Goal: Task Accomplishment & Management: Complete application form

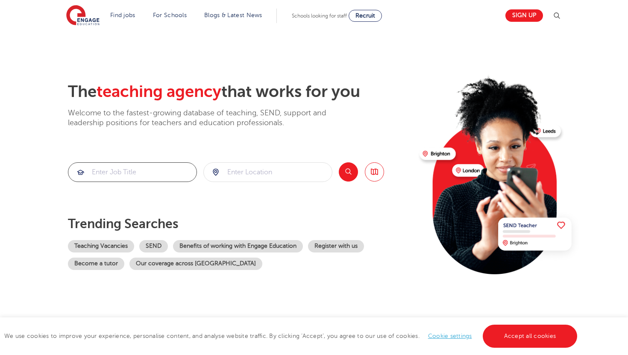
click at [117, 172] on input "search" at bounding box center [132, 172] width 128 height 19
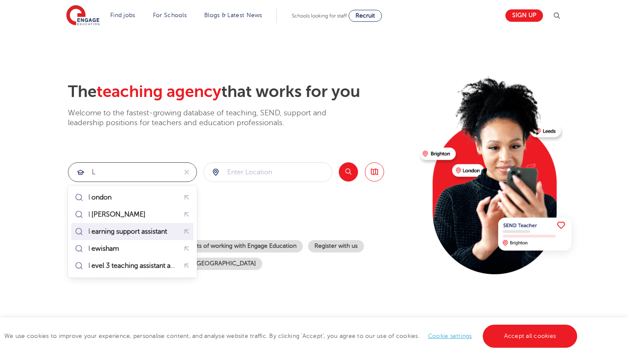
click at [126, 226] on div "l earning support assistant" at bounding box center [122, 231] width 99 height 12
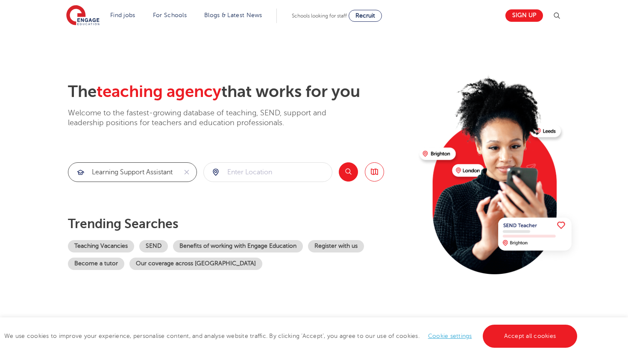
type input "learning support assistant"
click at [247, 174] on input "search" at bounding box center [268, 172] width 128 height 19
click at [353, 169] on button "Search" at bounding box center [348, 171] width 19 height 19
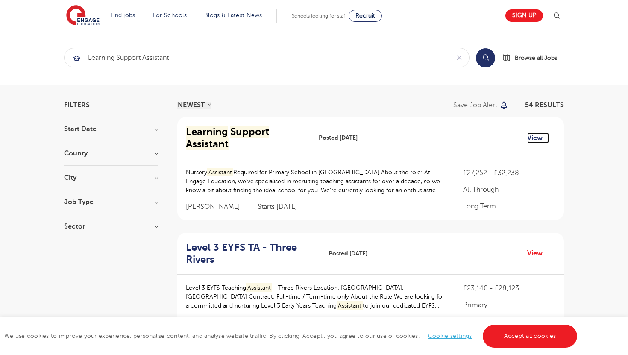
click at [538, 136] on link "View" at bounding box center [538, 137] width 22 height 11
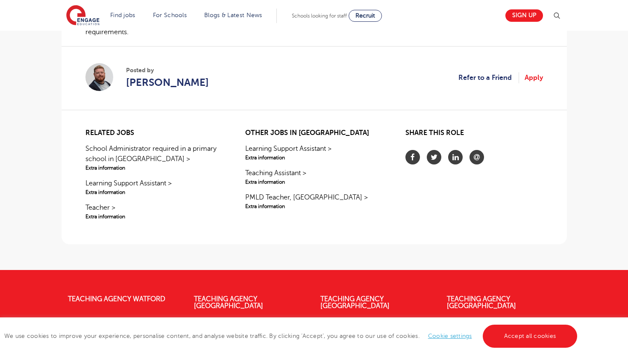
scroll to position [717, 0]
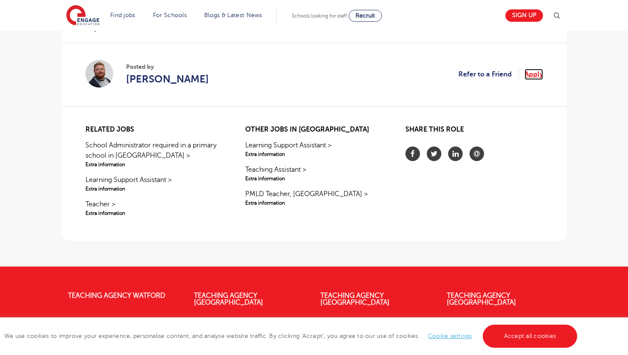
click at [535, 74] on link "Apply" at bounding box center [533, 74] width 18 height 11
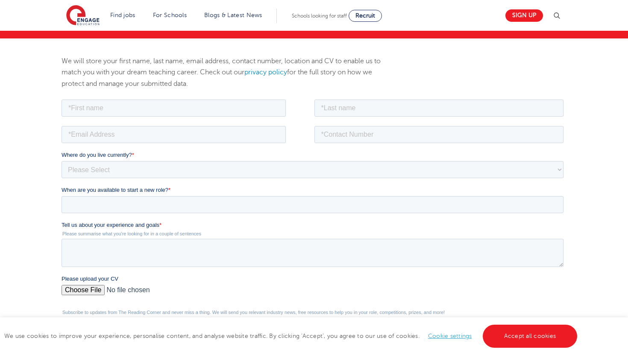
scroll to position [102, 0]
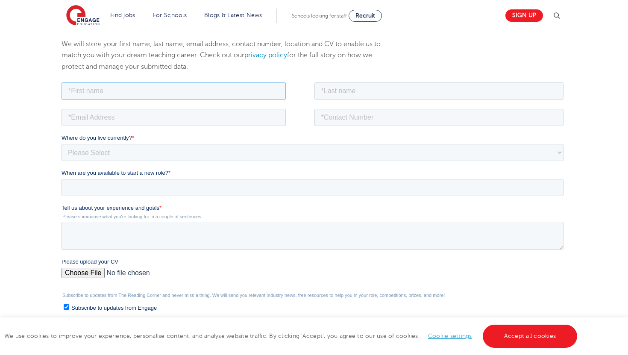
click at [259, 88] on input "text" at bounding box center [173, 90] width 224 height 17
type input "elizabeth"
click at [330, 93] on input "text" at bounding box center [438, 90] width 249 height 17
type input "wambua"
click at [253, 115] on input "email" at bounding box center [173, 116] width 224 height 17
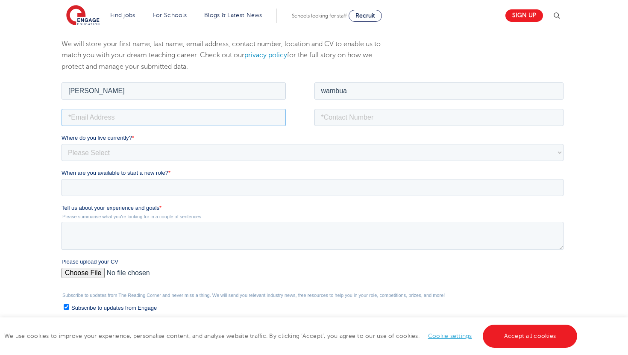
type input "dianamutindi5@gmail.com"
click at [327, 120] on input "tel" at bounding box center [438, 116] width 249 height 17
type input "0502476486"
click at [172, 154] on select "Please Select UK Canada Ireland Australia New Zealand Europe USA South Africa J…" at bounding box center [312, 151] width 502 height 17
select select "Middle East"
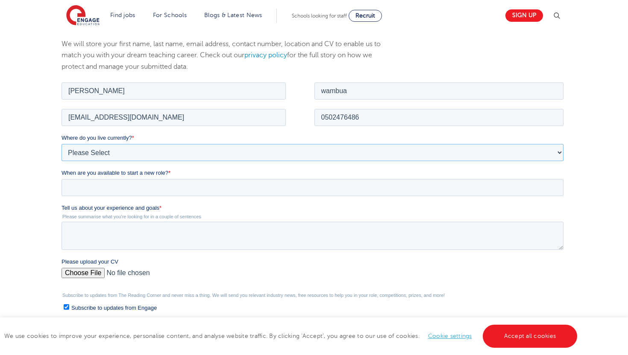
click at [61, 143] on select "Please Select UK Canada Ireland Australia New Zealand Europe USA South Africa J…" at bounding box center [312, 151] width 502 height 17
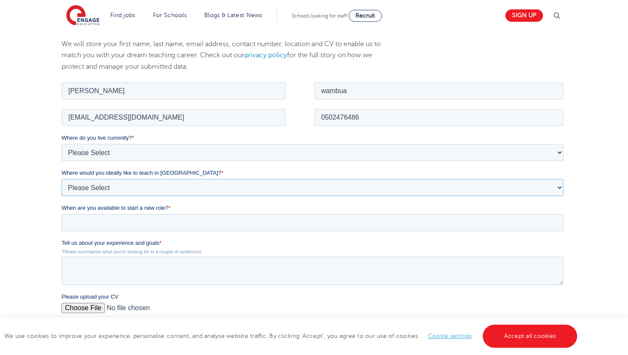
click at [118, 190] on select "Please Select I'm flexible! London Any city in England Greater London/Home Coun…" at bounding box center [312, 186] width 502 height 17
select select "Flexible"
click at [61, 178] on select "Please Select I'm flexible! London Any city in England Greater London/Home Coun…" at bounding box center [312, 186] width 502 height 17
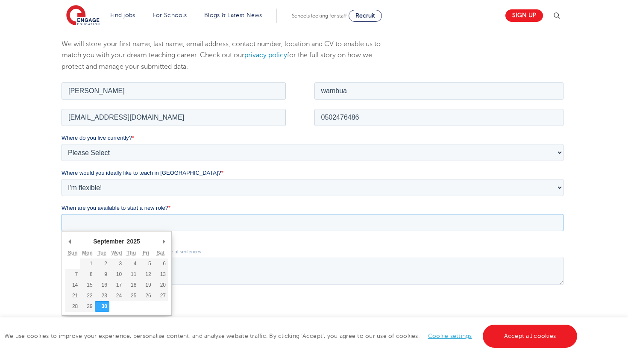
click at [118, 223] on input "When are you available to start a new role? *" at bounding box center [312, 222] width 502 height 17
type div "2025-11-03"
type input "2025/11/03"
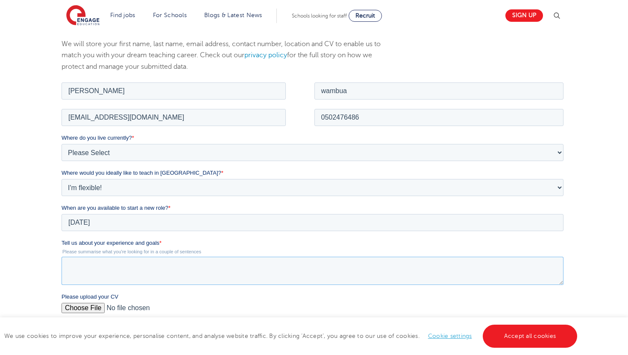
click at [102, 266] on textarea "Tell us about your experience and goals *" at bounding box center [312, 270] width 502 height 28
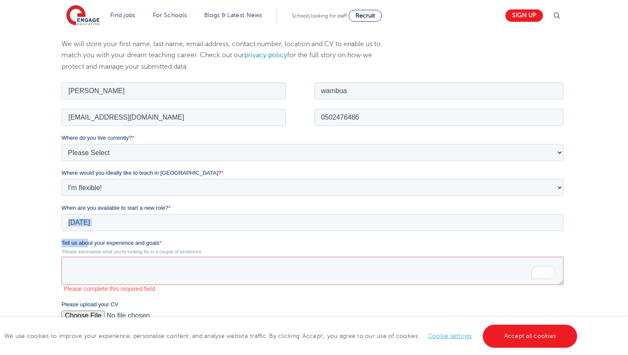
drag, startPoint x: 61, startPoint y: 241, endPoint x: 88, endPoint y: 234, distance: 27.2
click at [88, 234] on form "Job Position Job Sector Job ID Job Number Job Owner elizabeth wambua dianamutin…" at bounding box center [313, 256] width 505 height 352
click at [88, 234] on fieldset "When are you available to start a new role? * 2025/11/03 November January Febru…" at bounding box center [313, 220] width 505 height 35
click at [48, 243] on div "We will store your first name, last name, email address, contact number, locati…" at bounding box center [314, 235] width 628 height 429
click at [61, 240] on span "Tell us about your experience and goals" at bounding box center [110, 242] width 98 height 6
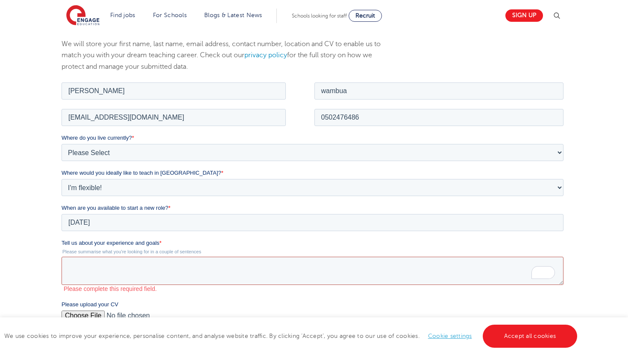
click at [61, 256] on textarea "Tell us about your experience and goals *" at bounding box center [312, 270] width 502 height 28
drag, startPoint x: 61, startPoint y: 240, endPoint x: 158, endPoint y: 243, distance: 97.4
click at [159, 243] on label "Tell us about your experience and goals *" at bounding box center [313, 242] width 505 height 9
copy form "November January February March April May June July August September October No…"
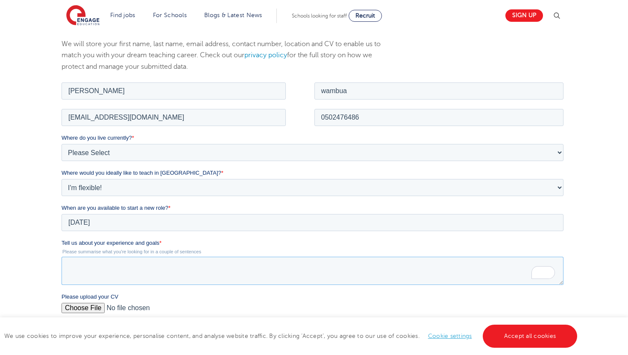
click at [81, 267] on textarea "Tell us about your experience and goals *" at bounding box center [312, 270] width 502 height 28
paste textarea "I have been working as a Learning Support Assistant, where I provide one-to-one…"
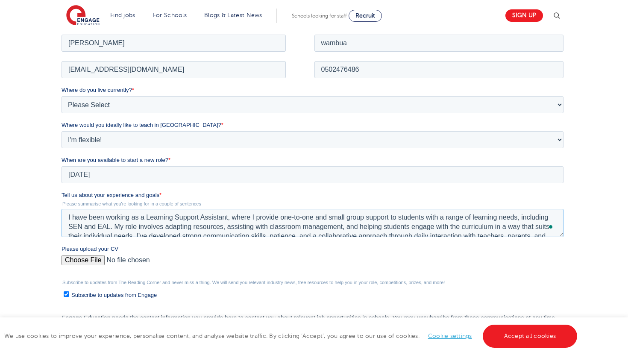
scroll to position [1, 0]
click at [106, 217] on textarea "I have been working as a Learning Support Assistant, where I provide one-to-one…" at bounding box center [312, 222] width 502 height 28
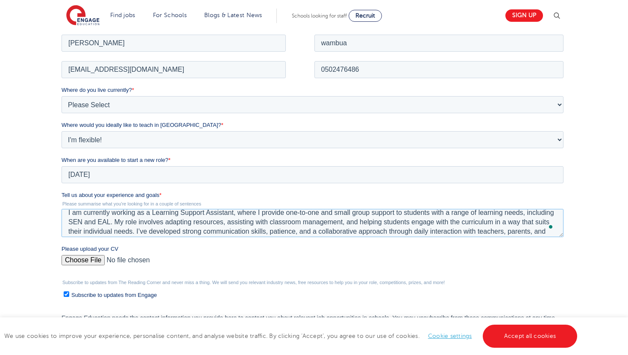
scroll to position [0, 0]
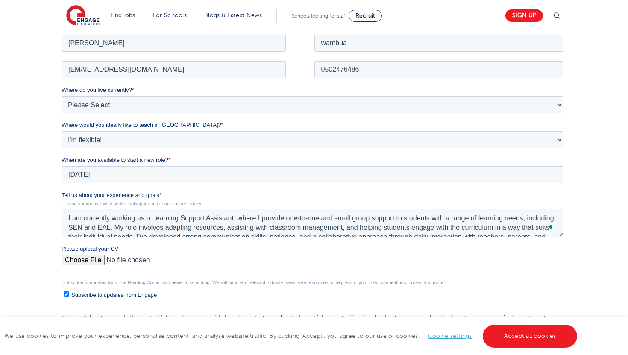
click at [145, 229] on textarea "I am currently working as a Learning Support Assistant, where I provide one-to-…" at bounding box center [312, 222] width 502 height 28
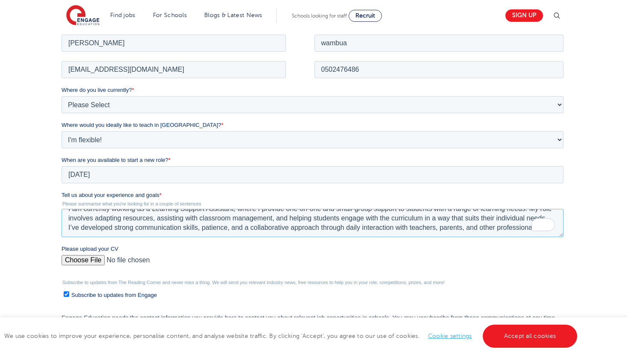
click at [123, 234] on textarea "I am currently working as a Learning Support Assistant, where I provide one-on-…" at bounding box center [312, 222] width 502 height 28
paste textarea "My goal is to continue building my skills to better support diverse learners an…"
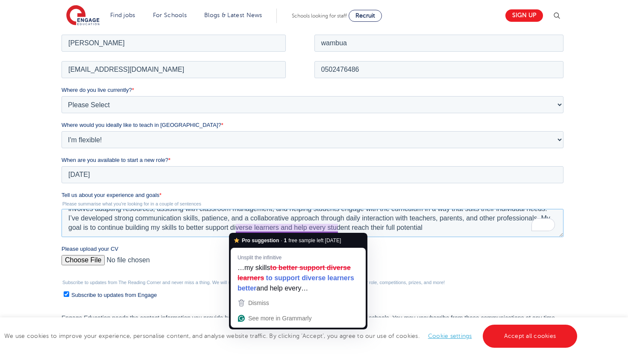
click at [277, 228] on textarea "I am currently working as a Learning Support Assistant, where I provide one-on-…" at bounding box center [312, 222] width 502 height 28
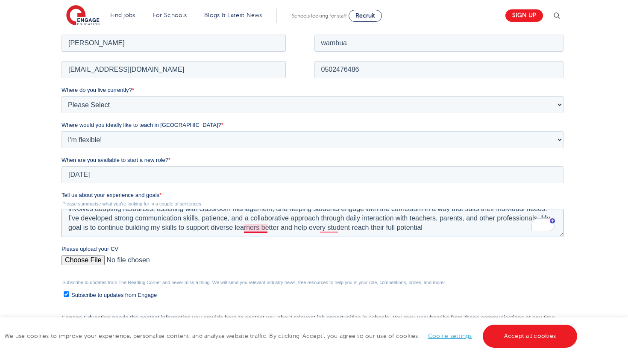
click at [260, 227] on textarea "I am currently working as a Learning Support Assistant, where I provide one-on-…" at bounding box center [312, 222] width 502 height 28
click at [351, 232] on textarea "I am currently working as a Learning Support Assistant, where I provide one-on-…" at bounding box center [312, 222] width 502 height 28
click at [351, 230] on textarea "I am currently working as a Learning Support Assistant, where I provide one-on-…" at bounding box center [312, 222] width 502 height 28
click at [333, 228] on textarea "I am currently working as a Learning Support Assistant, where I provide one-on-…" at bounding box center [312, 222] width 502 height 28
click at [473, 230] on textarea "I am currently working as a Learning Support Assistant, where I provide one-on-…" at bounding box center [312, 222] width 502 height 28
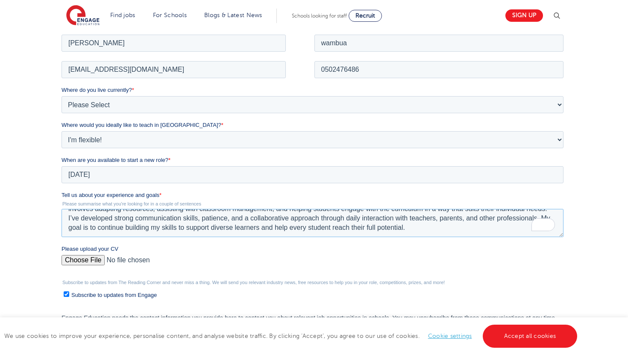
type textarea "I am currently working as a Learning Support Assistant, where I provide one-on-…"
click at [79, 263] on input "Please upload your CV" at bounding box center [312, 262] width 502 height 17
click at [135, 354] on div "We use cookies to improve your experience, personalise content, and analyse web…" at bounding box center [314, 336] width 628 height 38
click at [76, 263] on input "Please upload your CV" at bounding box center [312, 262] width 502 height 17
type input "C:\fakepath\Elizabeth Mutindi Wambua..pdf"
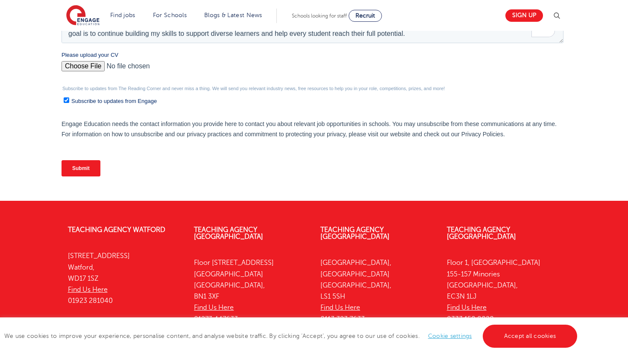
scroll to position [345, 0]
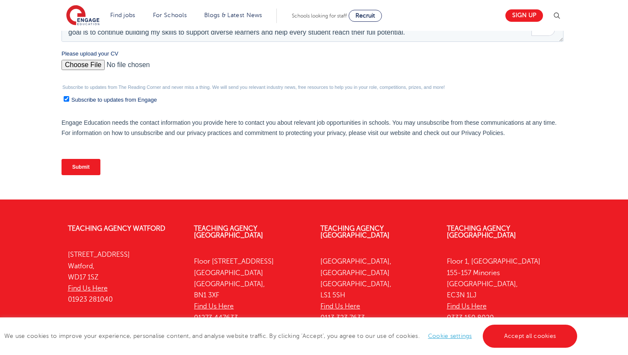
click at [94, 168] on input "Submit" at bounding box center [80, 167] width 39 height 16
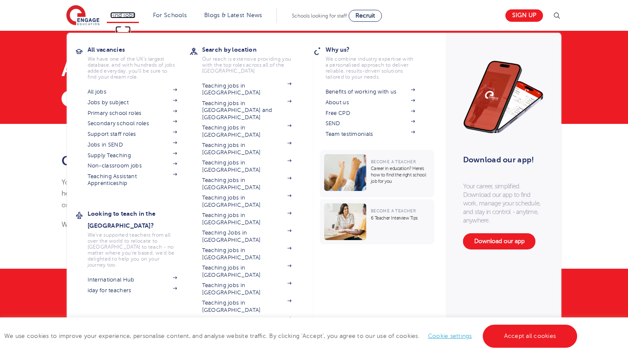
click at [129, 13] on link "Find jobs" at bounding box center [122, 15] width 25 height 6
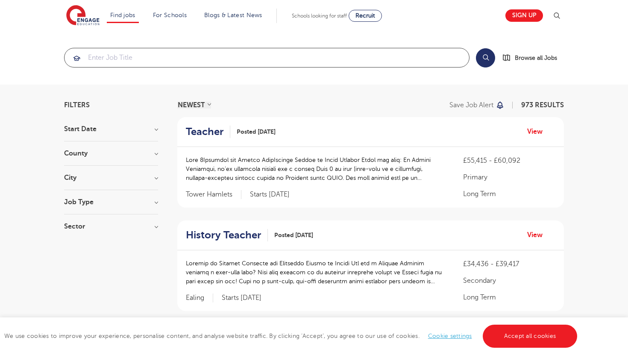
drag, startPoint x: 258, startPoint y: 56, endPoint x: 258, endPoint y: 63, distance: 7.3
click at [258, 56] on input "search" at bounding box center [266, 57] width 404 height 19
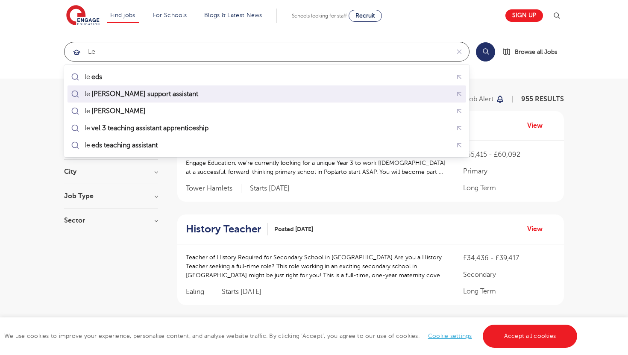
scroll to position [6, 0]
click at [103, 99] on div "le arning support assistant" at bounding box center [136, 94] width 134 height 12
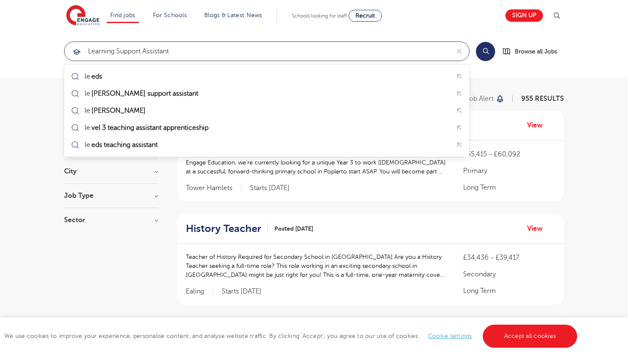
scroll to position [7, 0]
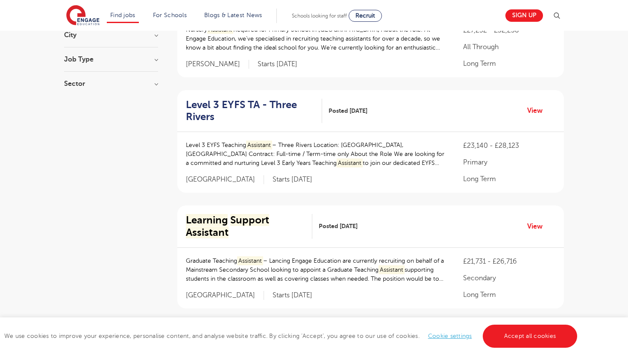
scroll to position [143, 0]
type input "learning support assistant"
click at [533, 111] on link "View" at bounding box center [538, 109] width 22 height 11
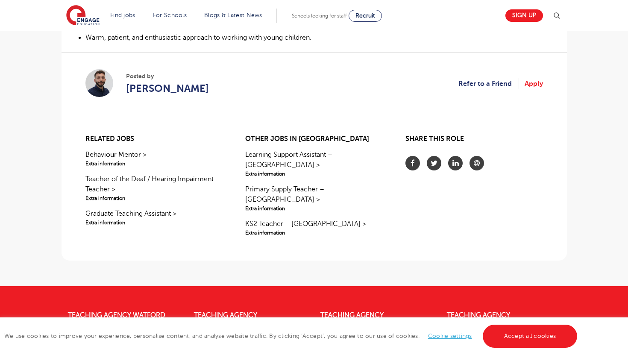
scroll to position [619, 0]
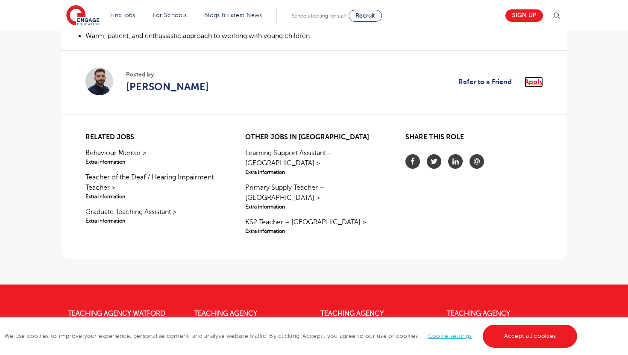
drag, startPoint x: 537, startPoint y: 81, endPoint x: 533, endPoint y: 103, distance: 23.0
click at [537, 81] on link "Apply" at bounding box center [533, 81] width 18 height 11
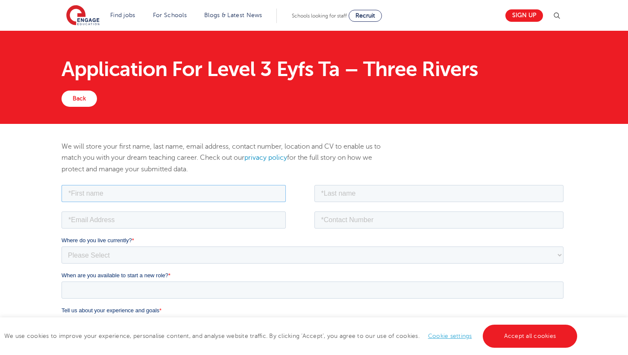
click at [123, 189] on input "text" at bounding box center [173, 192] width 224 height 17
type input "e"
type input "Elizabeth Mutindi"
click at [351, 201] on fieldset "Elizabeth Mutindi" at bounding box center [313, 196] width 505 height 26
type input "Wambua"
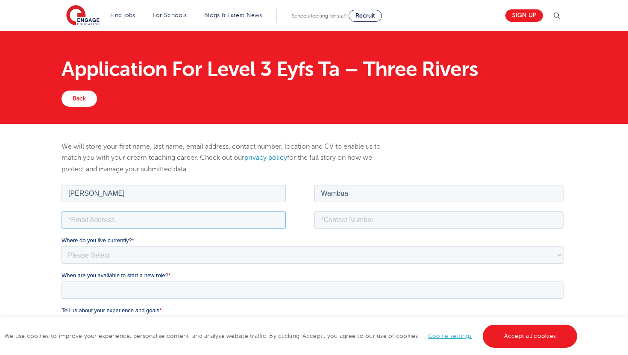
click at [199, 222] on input "email" at bounding box center [173, 219] width 224 height 17
type input "dianamutindi5@gmail.com"
click at [360, 214] on input "tel" at bounding box center [438, 219] width 249 height 17
type input "0502476486"
click at [149, 254] on select "Please Select UK Canada Ireland Australia New Zealand Europe USA South Africa J…" at bounding box center [312, 254] width 502 height 17
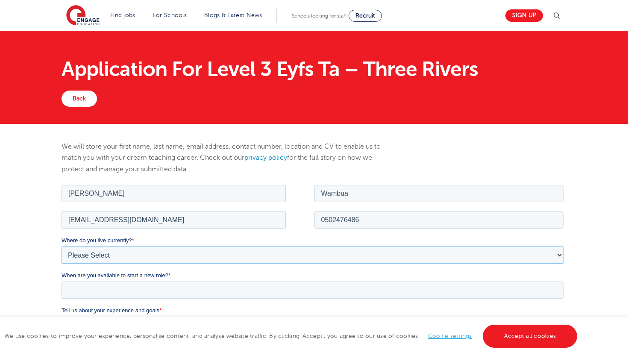
select select "Middle East"
click at [61, 246] on select "Please Select UK Canada Ireland Australia New Zealand Europe USA South Africa J…" at bounding box center [312, 254] width 502 height 17
click at [141, 292] on select "Please Select I'm flexible! London Any city in England Greater London/Home Coun…" at bounding box center [312, 289] width 502 height 17
select select "Flexible"
click at [61, 281] on select "Please Select I'm flexible! London Any city in England Greater London/Home Coun…" at bounding box center [312, 289] width 502 height 17
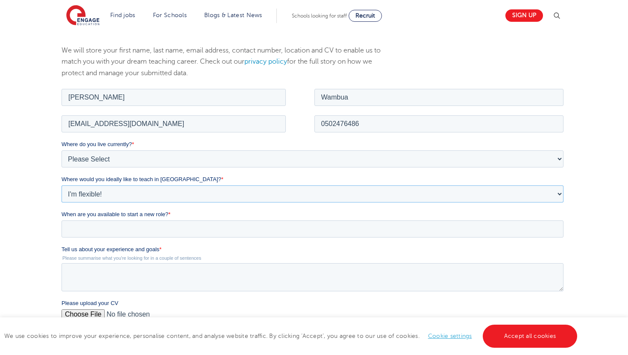
scroll to position [102, 0]
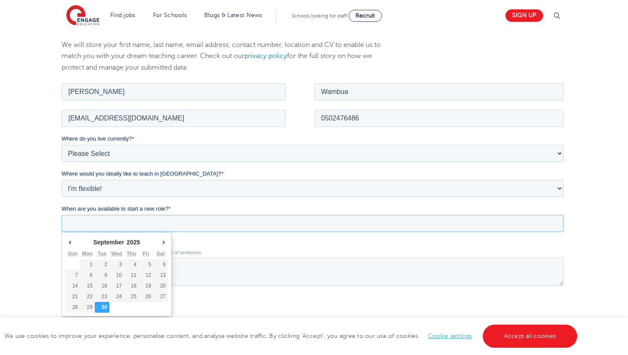
click at [233, 226] on input "When are you available to start a new role? *" at bounding box center [312, 222] width 502 height 17
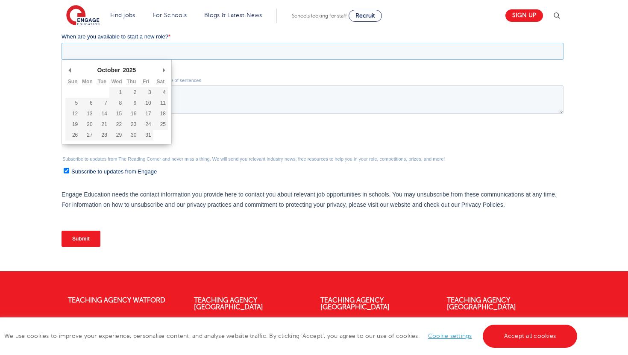
scroll to position [275, 0]
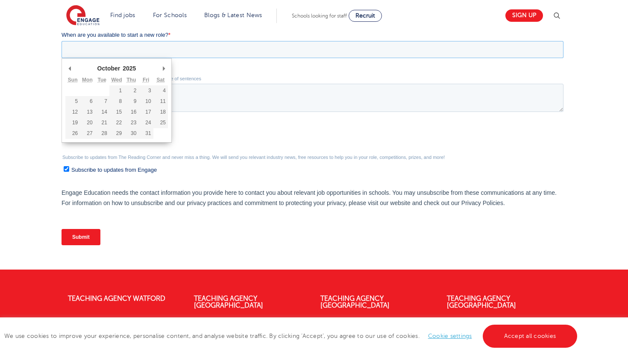
type div "2025-10-20"
type input "2025/10/20"
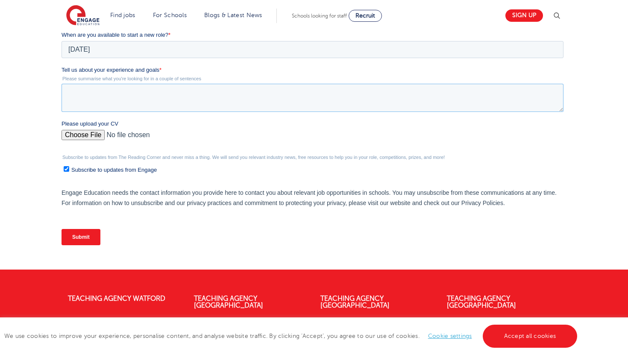
drag, startPoint x: 149, startPoint y: 95, endPoint x: 157, endPoint y: 88, distance: 11.5
click at [149, 95] on textarea "Tell us about your experience and goals *" at bounding box center [312, 98] width 502 height 28
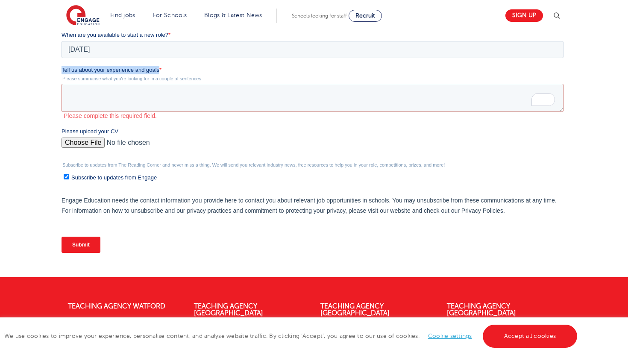
drag, startPoint x: 61, startPoint y: 68, endPoint x: 158, endPoint y: 68, distance: 96.9
click at [158, 68] on span "Tell us about your experience and goals" at bounding box center [110, 70] width 98 height 6
copy span "Tell us about your experience and goals"
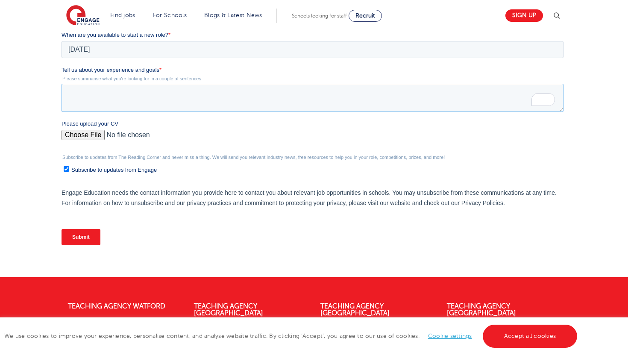
click at [167, 103] on textarea "Tell us about your experience and goals *" at bounding box center [312, 98] width 502 height 28
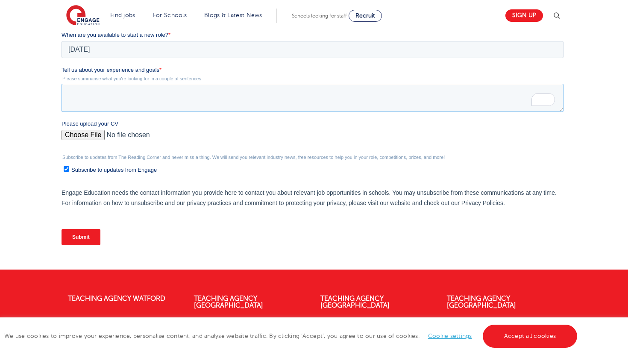
paste textarea "In my experience as a Learning Support Assistant, I have worked closely with bo…"
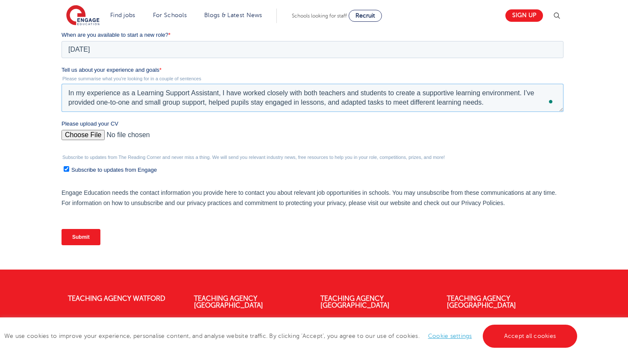
paste textarea "My goal as a learning assistant is to continue growing in my ability to support…"
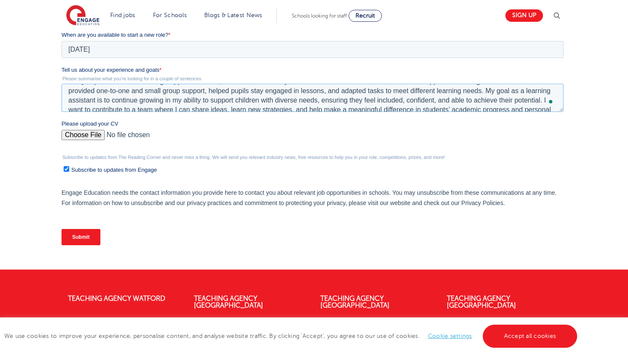
scroll to position [0, 0]
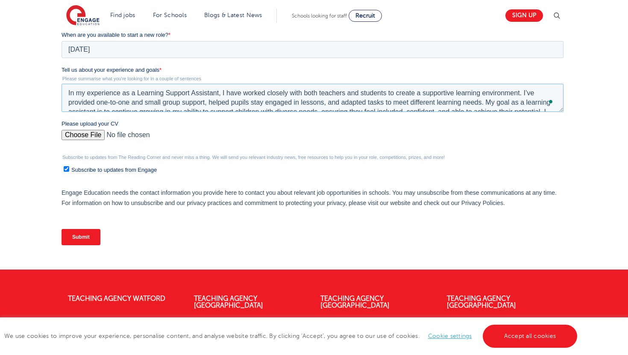
click at [193, 95] on textarea "In my experience as a Learning Support Assistant, I have worked closely with bo…" at bounding box center [312, 98] width 502 height 28
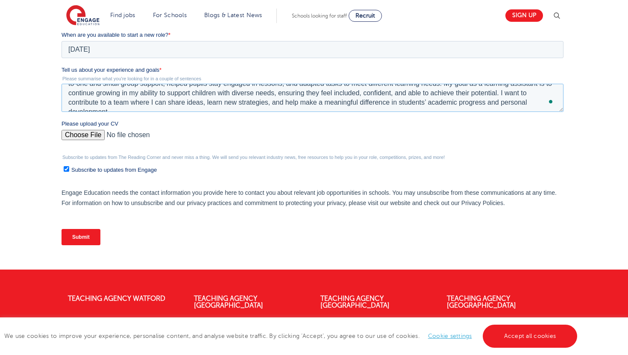
click at [97, 100] on textarea "In my experience as a Learning Assistant, I have worked closely with both teach…" at bounding box center [312, 98] width 502 height 28
click at [98, 94] on textarea "In my experience as a Learning Assistant, I have worked closely with both teach…" at bounding box center [312, 98] width 502 height 28
type textarea "In my experience as a Learning Assistant, I have worked closely with both teach…"
click at [82, 132] on input "Please upload your CV" at bounding box center [312, 138] width 502 height 17
type input "C:\fakepath\Elizabeth Mutindi Wambua..pdf"
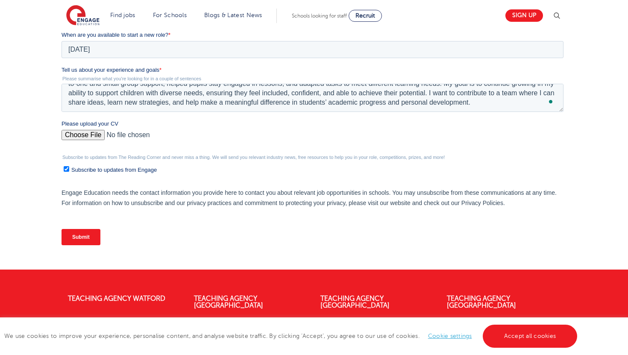
click at [82, 233] on input "Submit" at bounding box center [80, 237] width 39 height 16
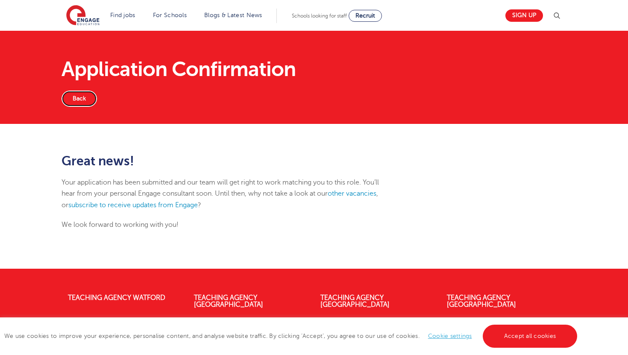
click at [83, 99] on link "Back" at bounding box center [78, 99] width 35 height 16
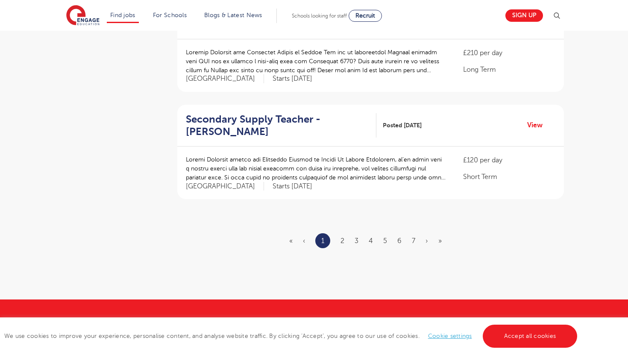
scroll to position [973, 0]
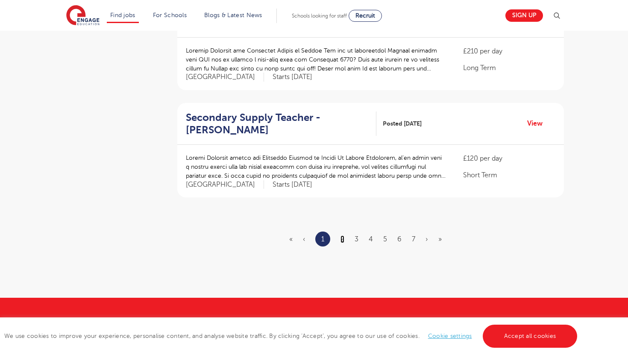
click at [342, 235] on link "2" at bounding box center [342, 239] width 4 height 8
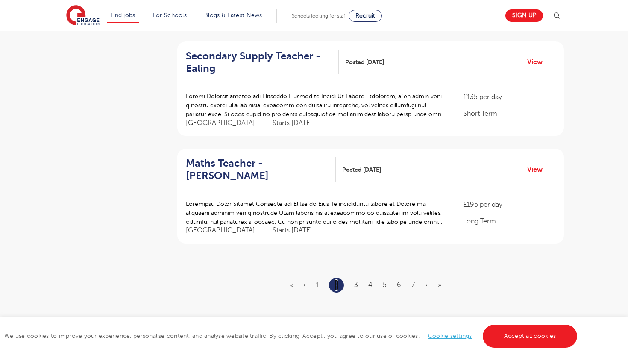
scroll to position [945, 0]
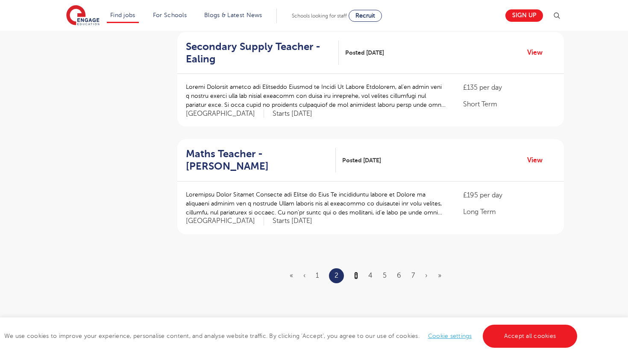
click at [357, 272] on link "3" at bounding box center [356, 276] width 4 height 8
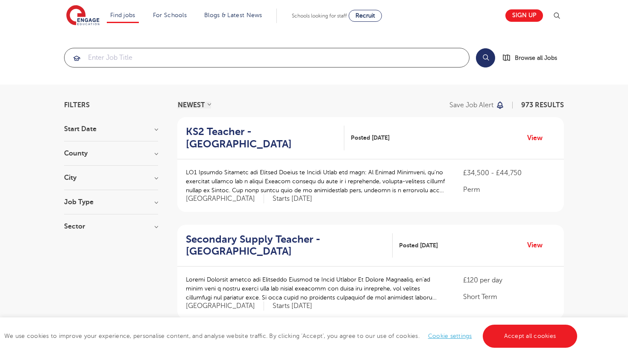
drag, startPoint x: 253, startPoint y: 53, endPoint x: 243, endPoint y: 64, distance: 14.5
click at [253, 53] on input "search" at bounding box center [266, 57] width 404 height 19
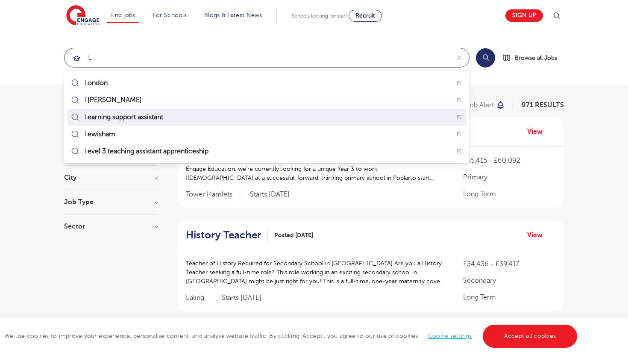
click at [180, 113] on div "l earning support assistant" at bounding box center [266, 117] width 395 height 13
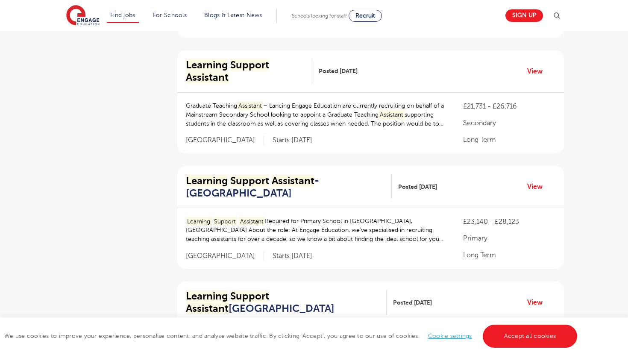
scroll to position [298, 0]
type input "learning support assistant"
click at [540, 186] on link "View" at bounding box center [538, 186] width 22 height 11
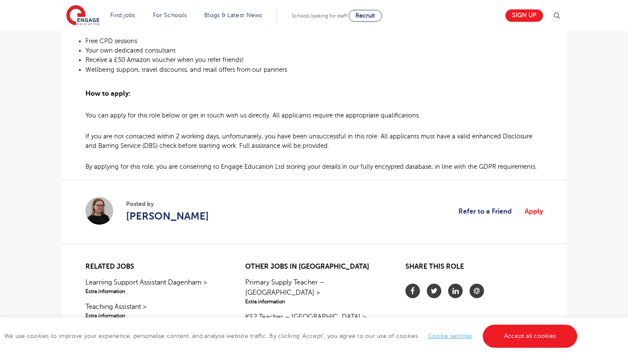
scroll to position [641, 0]
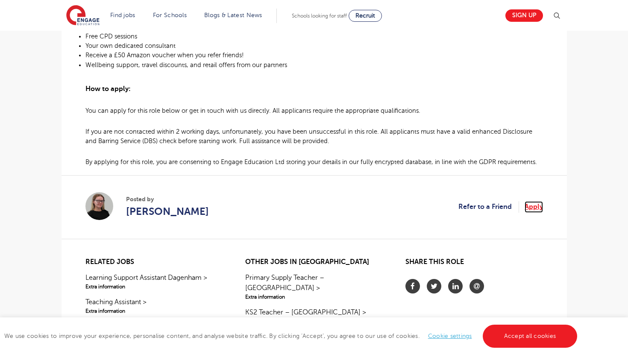
click at [532, 201] on link "Apply" at bounding box center [533, 206] width 18 height 11
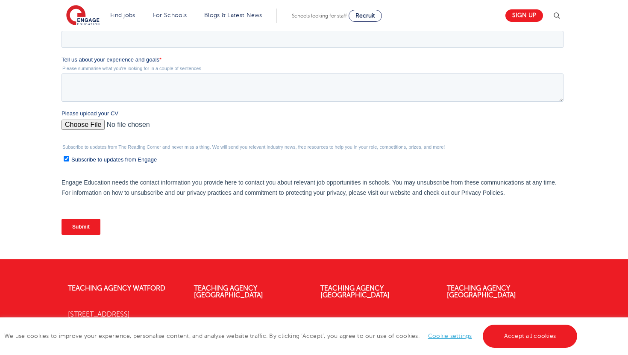
scroll to position [268, 0]
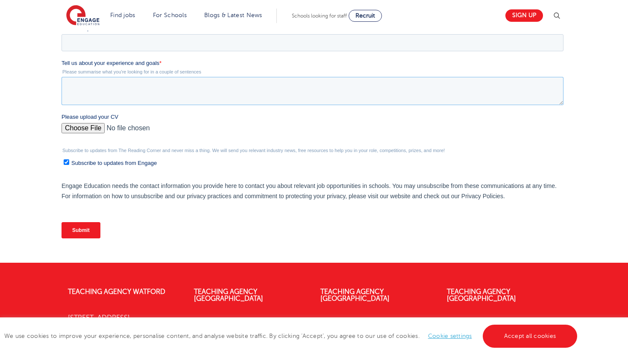
click at [177, 94] on textarea "Tell us about your experience and goals *" at bounding box center [312, 91] width 502 height 28
paste textarea "My goal as a learning assistant is to continue growing in my ability to support…"
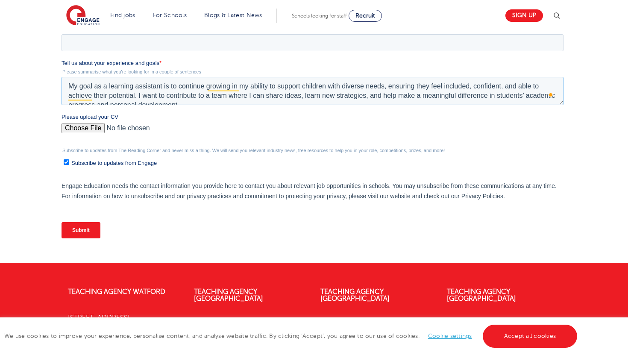
scroll to position [269, 0]
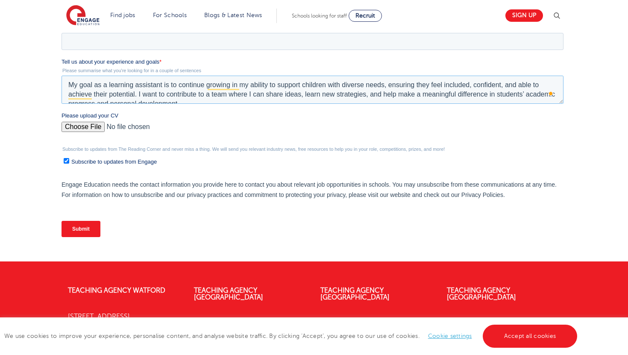
drag, startPoint x: 67, startPoint y: 82, endPoint x: 72, endPoint y: 83, distance: 5.3
click at [67, 82] on textarea "My goal as a learning assistant is to continue growing in my ability to support…" at bounding box center [312, 90] width 502 height 28
paste textarea "In my experience as a Learning Support Assistant, I have worked closely with bo…"
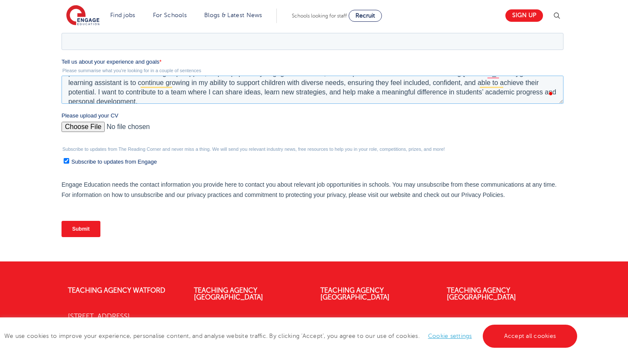
scroll to position [0, 0]
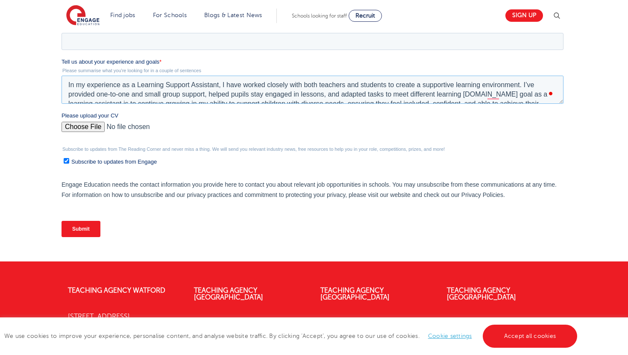
click at [193, 87] on textarea "In my experience as a Learning Support Assistant, I have worked closely with bo…" at bounding box center [312, 90] width 502 height 28
click at [461, 99] on textarea "In my experience as a Learning Assistant, I have worked closely with both teach…" at bounding box center [312, 90] width 502 height 28
click at [480, 102] on textarea "In my experience as a Learning Assistant, I have worked closely with both teach…" at bounding box center [312, 90] width 502 height 28
drag, startPoint x: 423, startPoint y: 93, endPoint x: 432, endPoint y: 92, distance: 9.1
click at [424, 92] on textarea "In my experience as a Learning Assistant, I have worked closely with both teach…" at bounding box center [312, 90] width 502 height 28
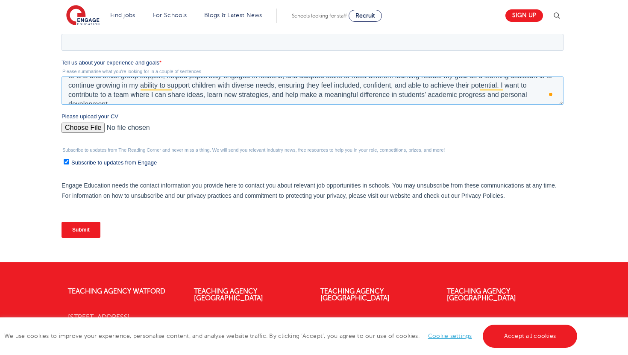
type textarea "In my experience as a Learning Assistant, I have worked closely with both teach…"
click at [368, 132] on input "Please upload your CV" at bounding box center [312, 131] width 502 height 17
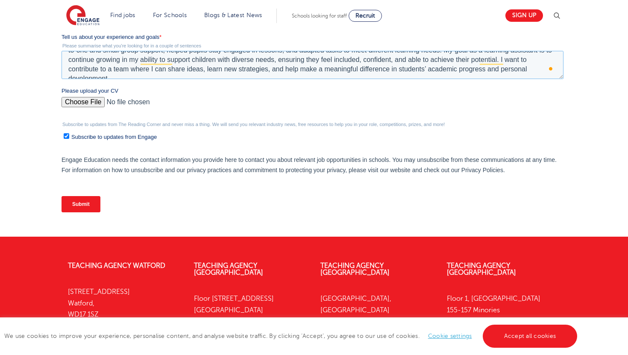
click at [131, 78] on textarea "In my experience as a Learning Assistant, I have worked closely with both teach…" at bounding box center [312, 65] width 502 height 28
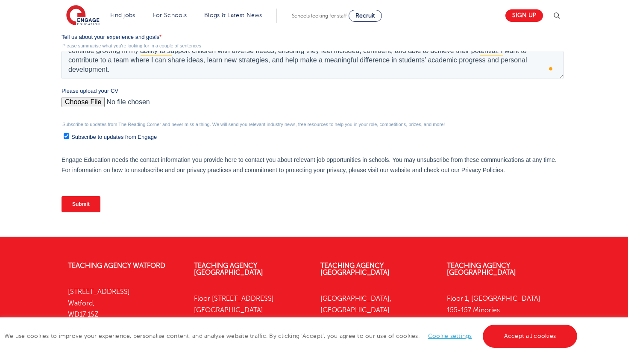
click at [93, 102] on input "Please upload your CV" at bounding box center [312, 105] width 502 height 17
type input "C:\fakepath\Elizabeth Mutindi Wambua..pdf"
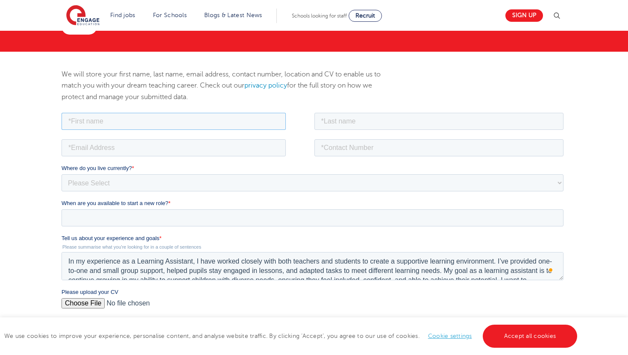
click at [230, 122] on input "text" at bounding box center [173, 120] width 224 height 17
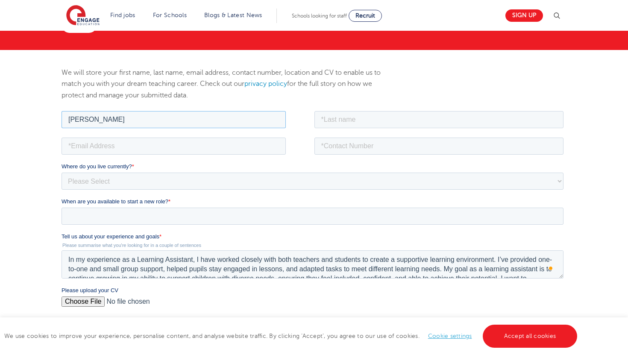
type input "Elizabeth Mutindi"
click at [359, 122] on input "text" at bounding box center [438, 119] width 249 height 17
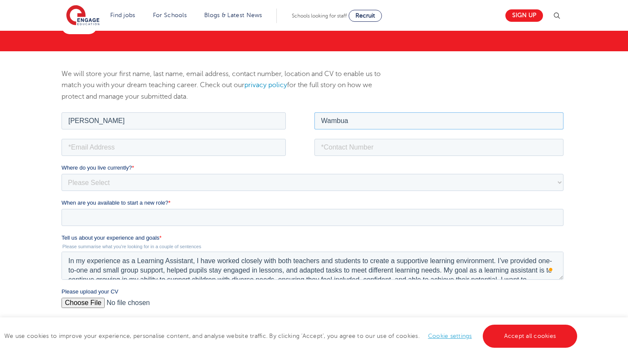
type input "Wambua"
drag, startPoint x: 339, startPoint y: 145, endPoint x: 277, endPoint y: 158, distance: 63.7
click at [339, 145] on input "tel" at bounding box center [438, 146] width 249 height 17
type input "="
type input "+971502476486"
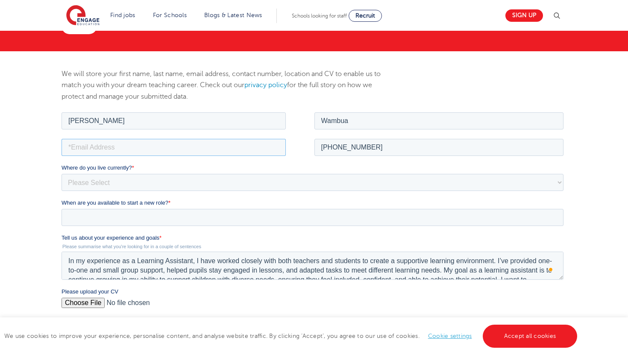
click at [176, 150] on input "email" at bounding box center [173, 146] width 224 height 17
click at [17, 170] on div "We will store your first name, last name, email address, contact number, locati…" at bounding box center [314, 244] width 628 height 386
click at [84, 152] on input "email" at bounding box center [173, 146] width 224 height 17
type input "dianamutindi5@gmail.com"
click at [94, 181] on select "Please Select UK Canada Ireland Australia New Zealand Europe USA South Africa J…" at bounding box center [312, 181] width 502 height 17
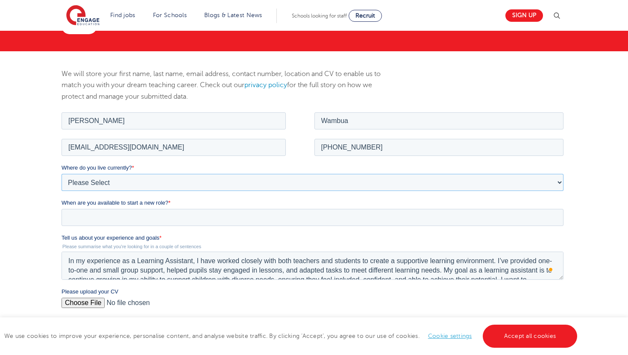
select select "Middle East"
click at [61, 173] on select "Please Select UK Canada Ireland Australia New Zealand Europe USA South Africa J…" at bounding box center [312, 181] width 502 height 17
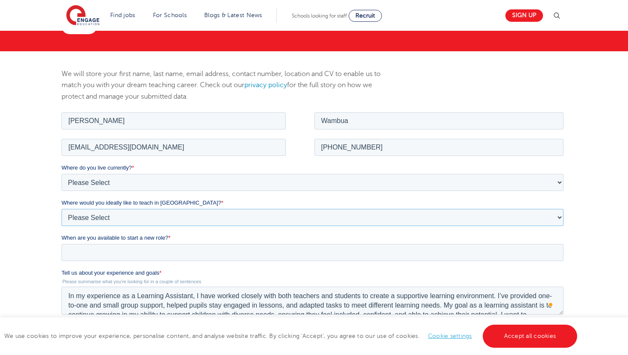
click at [105, 215] on select "Please Select I'm flexible! London Any city in England Greater London/Home Coun…" at bounding box center [312, 216] width 502 height 17
select select "Flexible"
click at [61, 208] on select "Please Select I'm flexible! London Any city in England Greater London/Home Coun…" at bounding box center [312, 216] width 502 height 17
click at [91, 248] on input "When are you available to start a new role? *" at bounding box center [312, 251] width 502 height 17
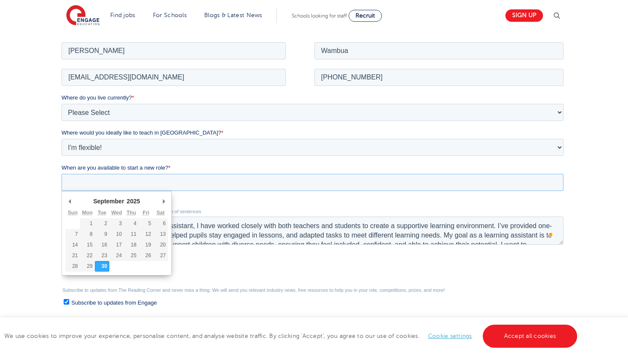
scroll to position [178, 0]
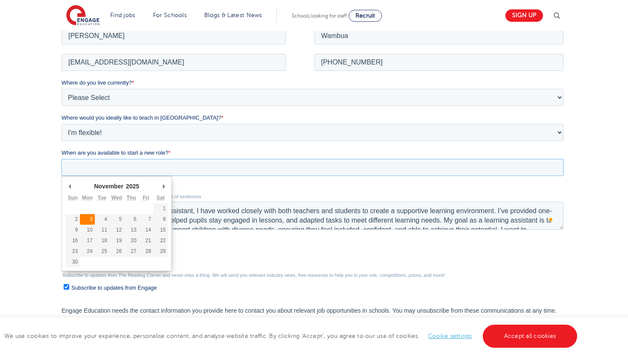
type div "2025-11-03"
type input "2025/11/03"
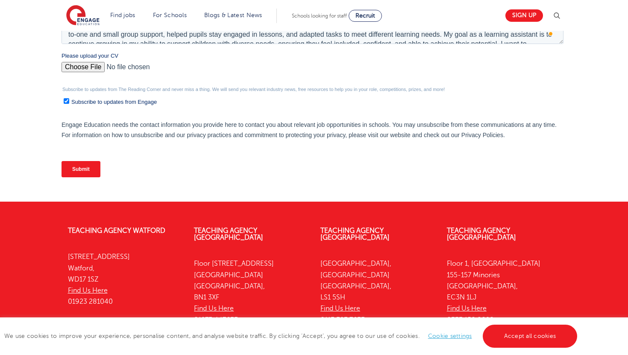
scroll to position [377, 0]
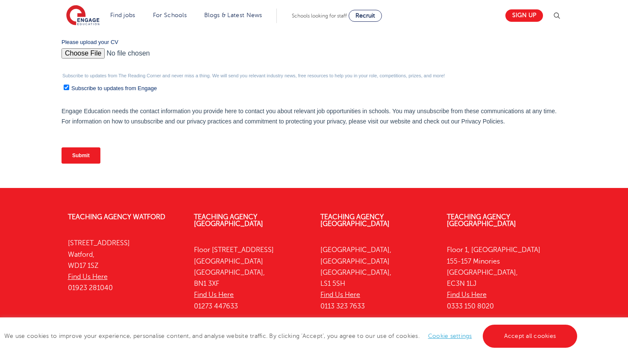
click at [82, 148] on input "Submit" at bounding box center [80, 155] width 39 height 16
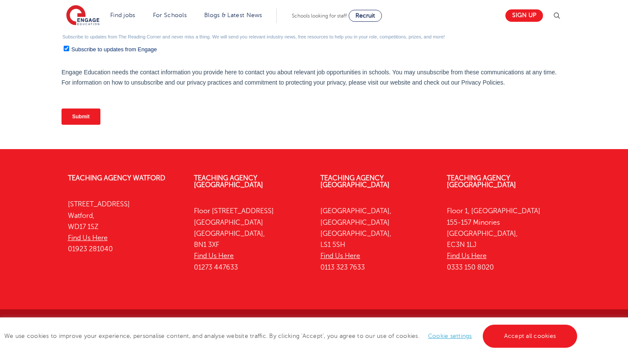
scroll to position [421, 0]
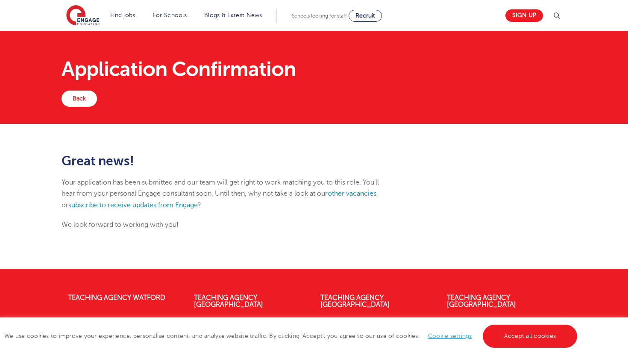
scroll to position [3, 0]
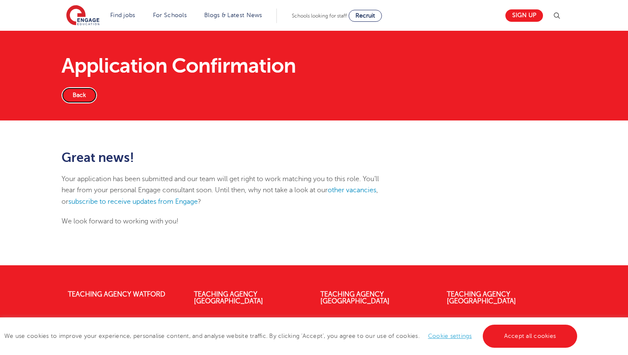
click at [91, 90] on link "Back" at bounding box center [78, 95] width 35 height 16
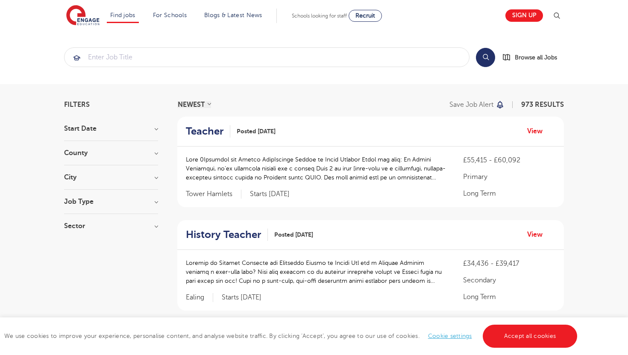
scroll to position [9, 0]
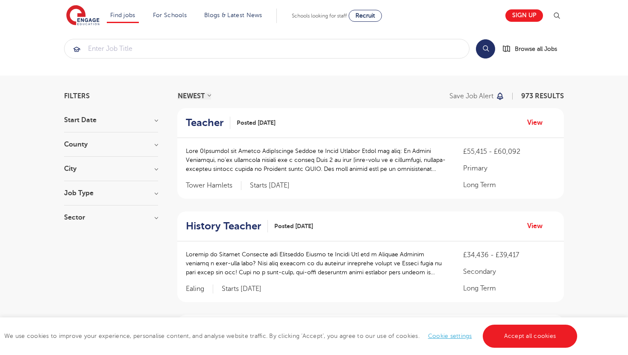
click at [146, 63] on section "Search Browse all Jobs" at bounding box center [314, 49] width 628 height 54
click at [131, 41] on input "search" at bounding box center [266, 48] width 404 height 19
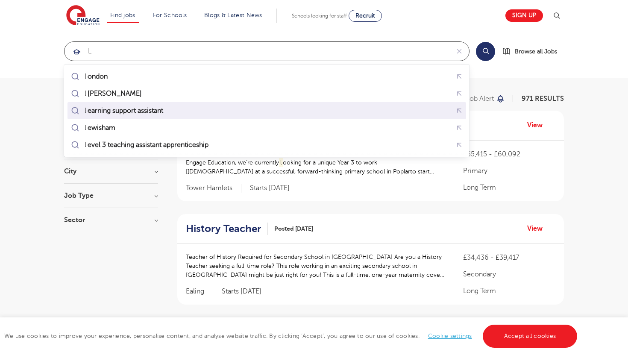
click at [124, 103] on li "l earning support assistant" at bounding box center [266, 110] width 398 height 17
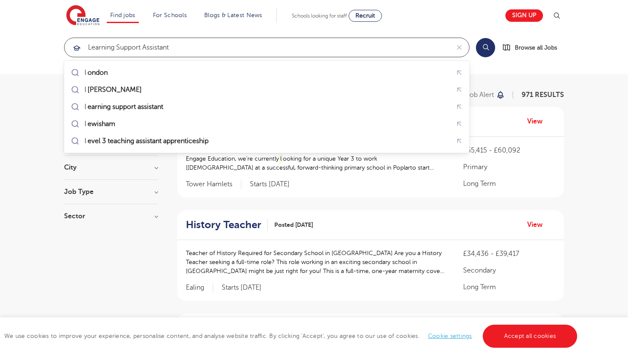
scroll to position [11, 0]
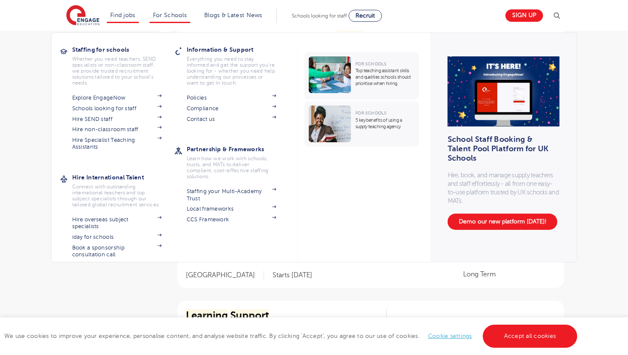
scroll to position [234, 0]
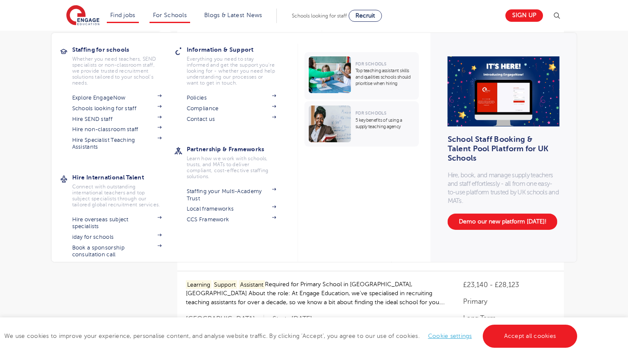
type input "learning support assistant"
